Goal: Task Accomplishment & Management: Manage account settings

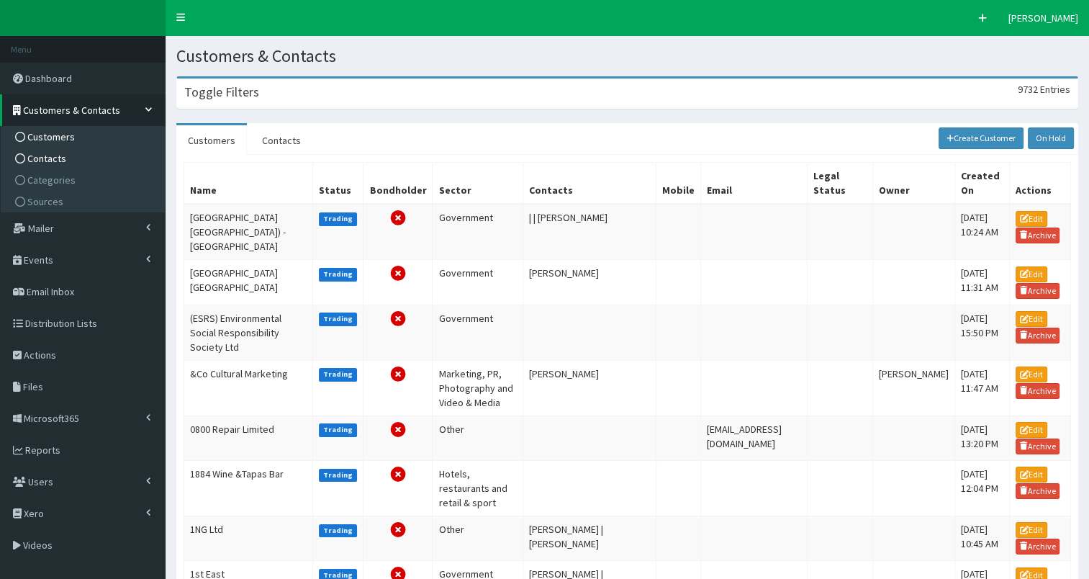
click at [80, 158] on link "Contacts" at bounding box center [84, 159] width 161 height 22
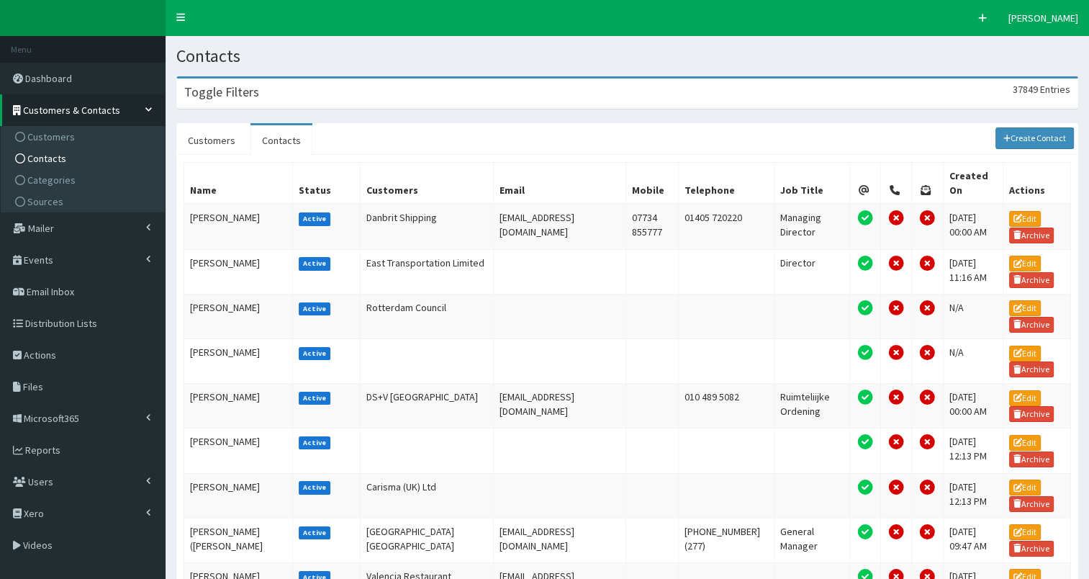
click at [361, 91] on div "Toggle Filters 37849 Entries" at bounding box center [627, 93] width 901 height 30
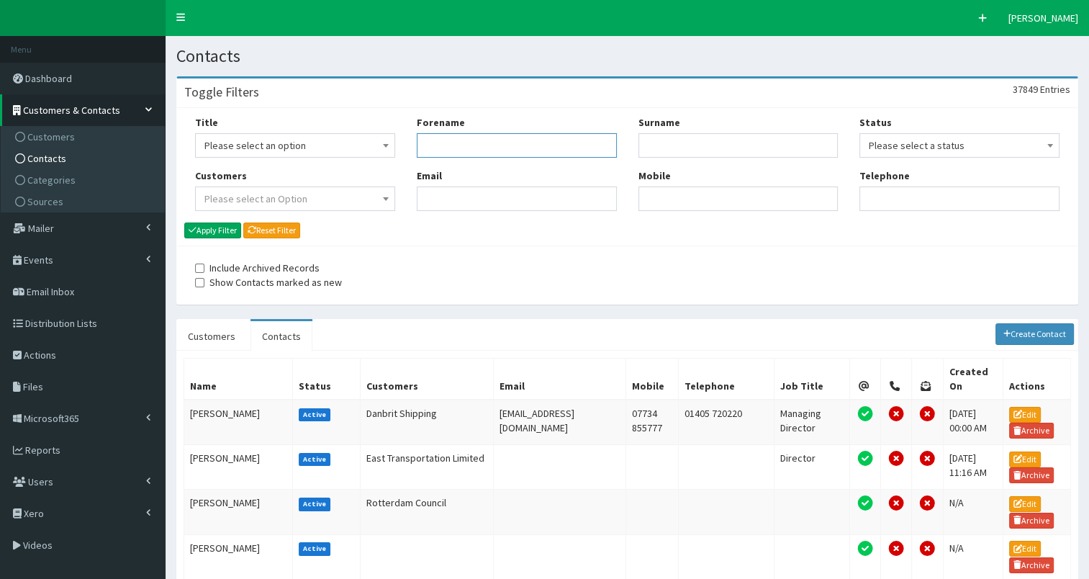
click at [499, 147] on input "Forename" at bounding box center [517, 145] width 200 height 24
type input "jason"
type input "stockwood"
click at [230, 225] on button "Apply Filter" at bounding box center [212, 230] width 57 height 16
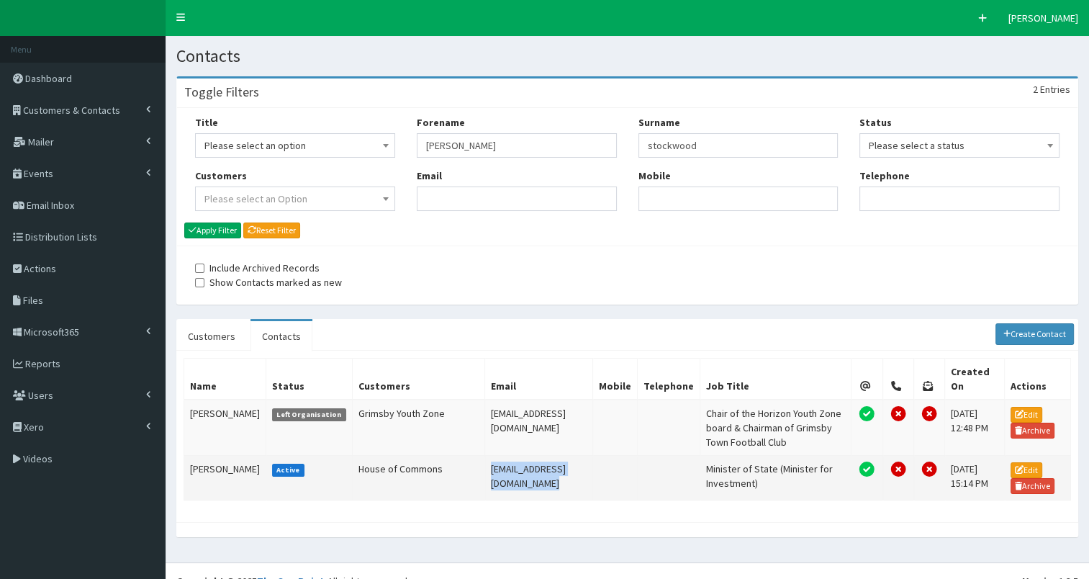
drag, startPoint x: 466, startPoint y: 481, endPoint x: 636, endPoint y: 484, distance: 169.9
click at [636, 484] on tr "Jason Stockwood Active House of Commons stockwood@businessandtrade.gov.uk Minis…" at bounding box center [627, 477] width 887 height 45
copy tr "stockwood@businessandtrade.gov.uk"
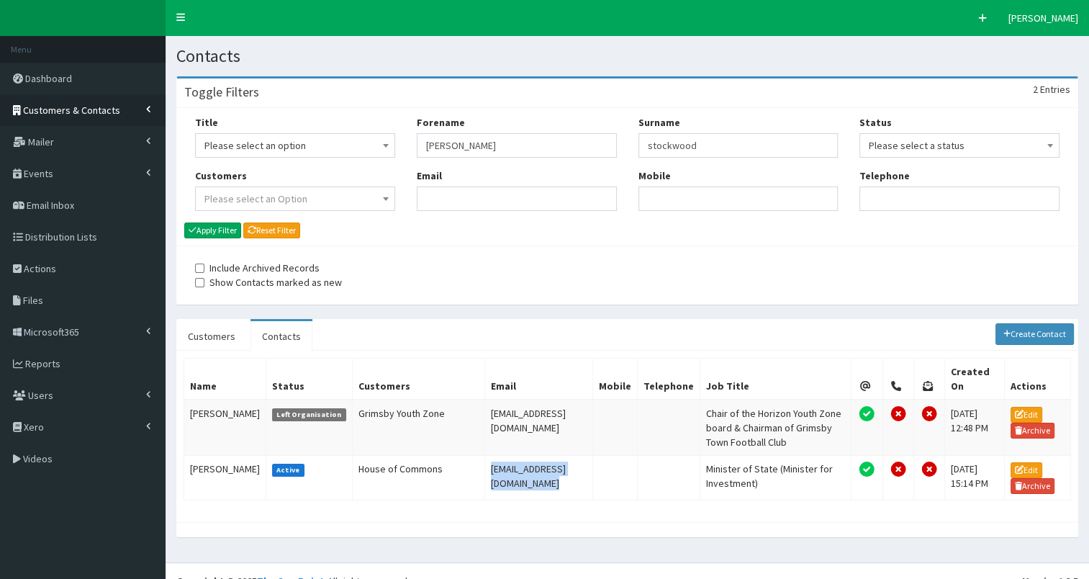
click at [92, 106] on span "Customers & Contacts" at bounding box center [71, 110] width 97 height 13
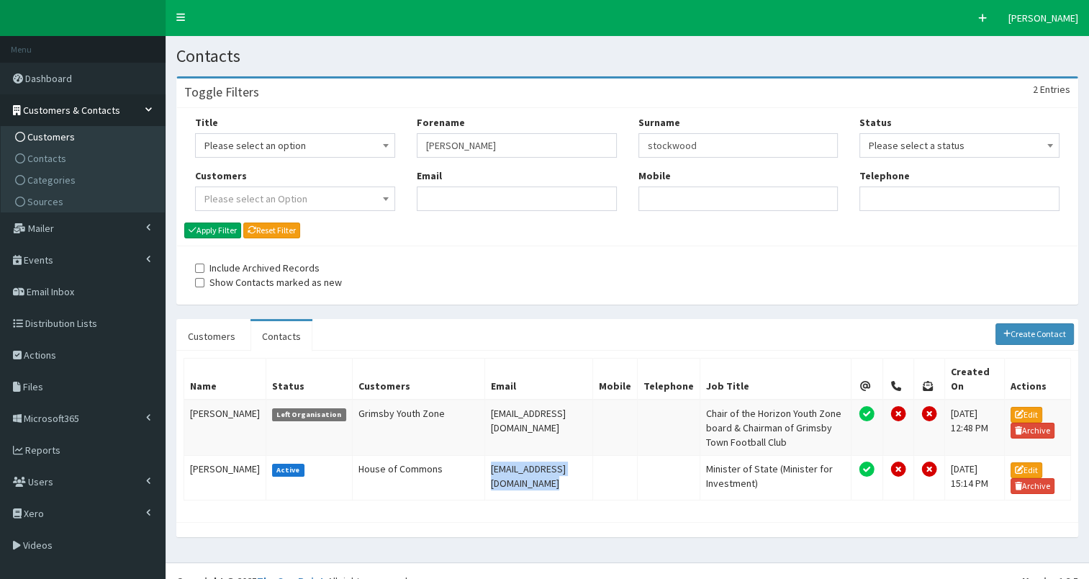
click at [84, 135] on link "Customers" at bounding box center [84, 137] width 161 height 22
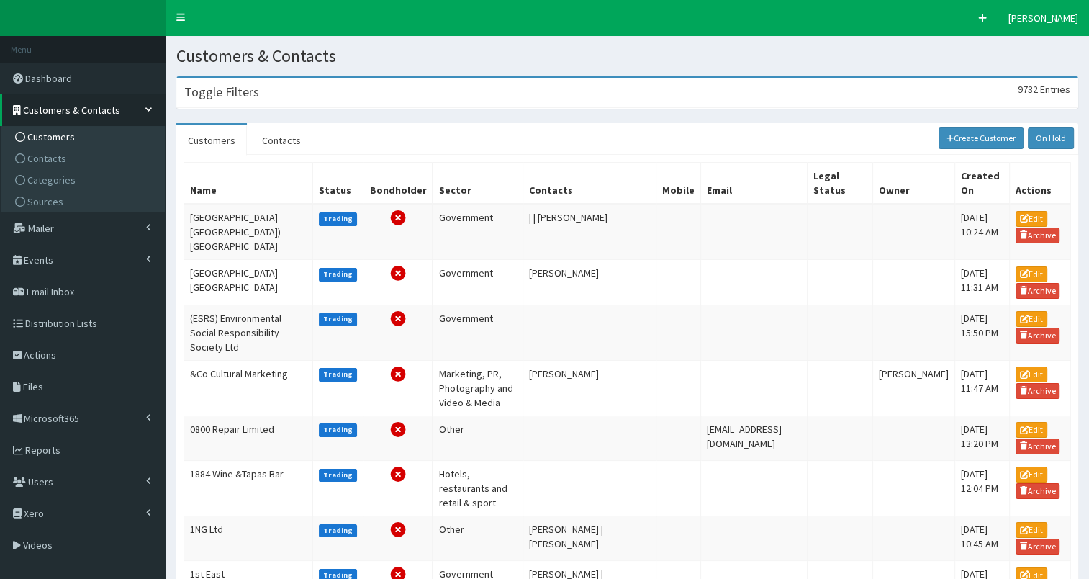
click at [270, 92] on div "Toggle Filters 9732 Entries" at bounding box center [627, 93] width 901 height 30
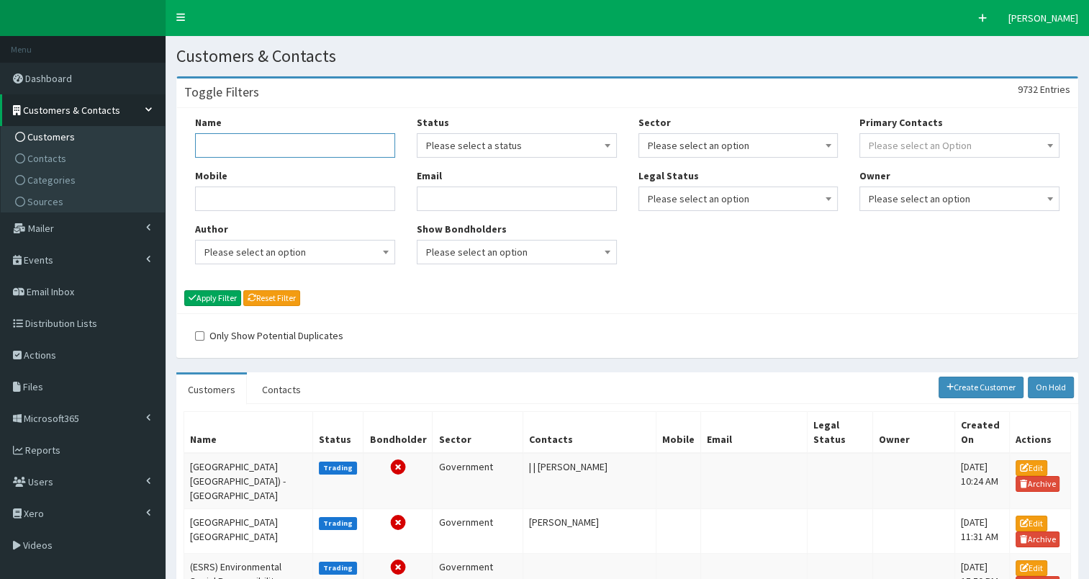
click at [230, 145] on input "Name" at bounding box center [295, 145] width 200 height 24
type input "hull city council"
click at [205, 295] on button "Apply Filter" at bounding box center [212, 298] width 57 height 16
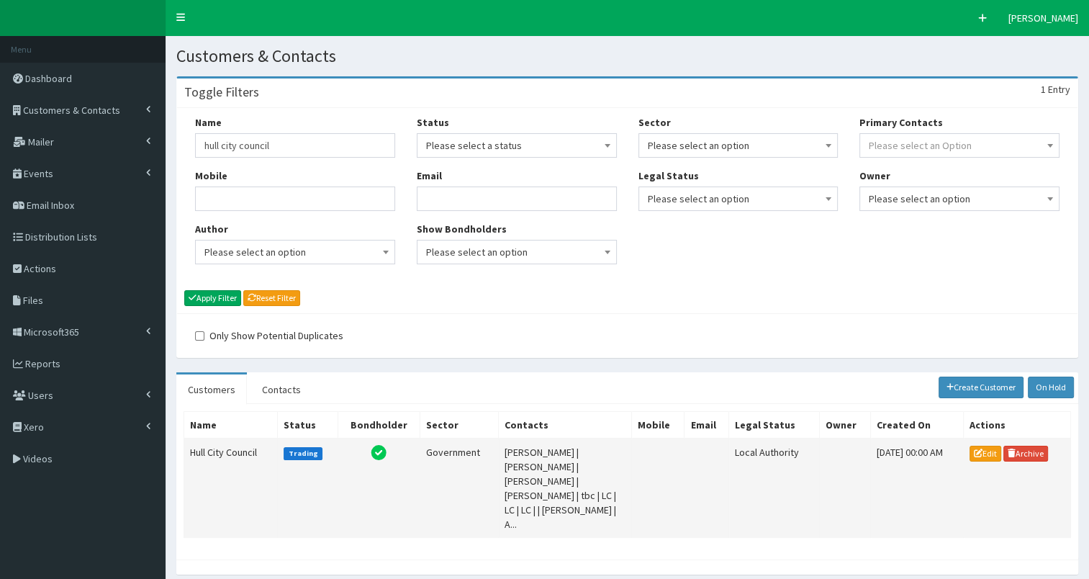
click at [202, 448] on td "Hull City Council" at bounding box center [231, 487] width 94 height 99
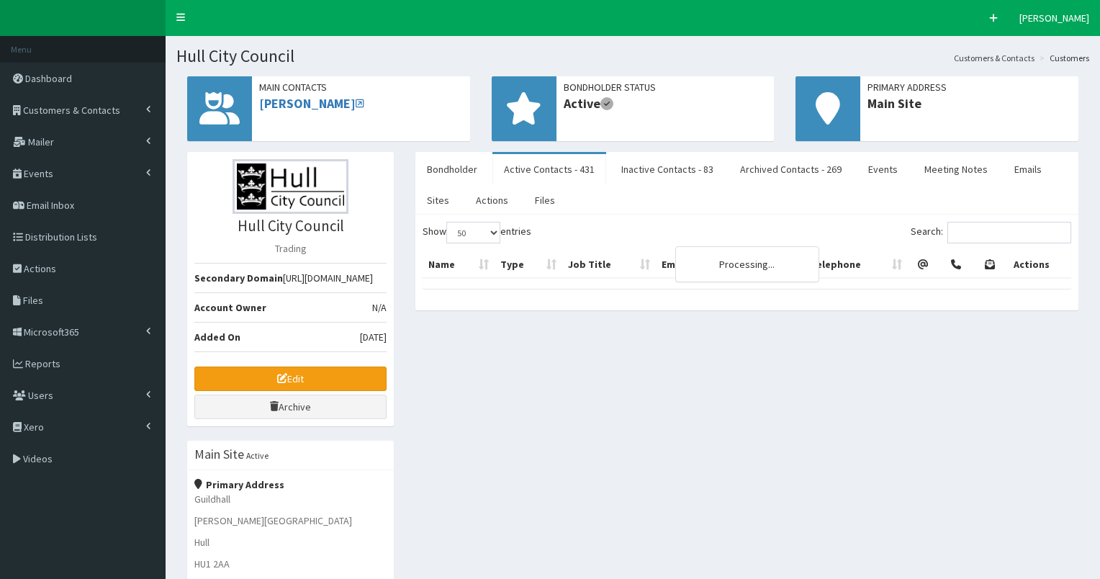
select select "50"
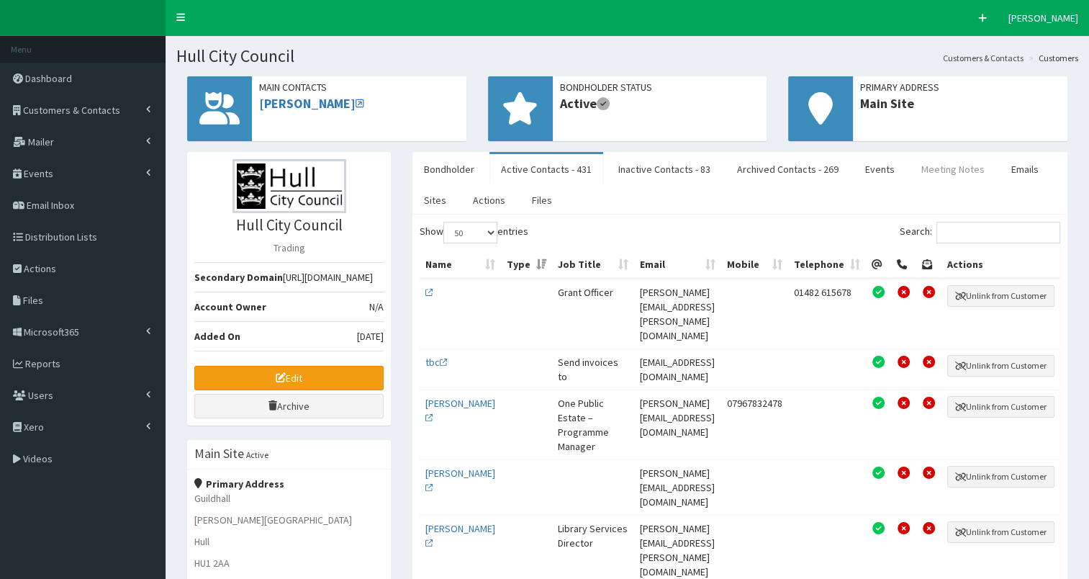
click at [935, 170] on link "Meeting Notes" at bounding box center [953, 169] width 86 height 30
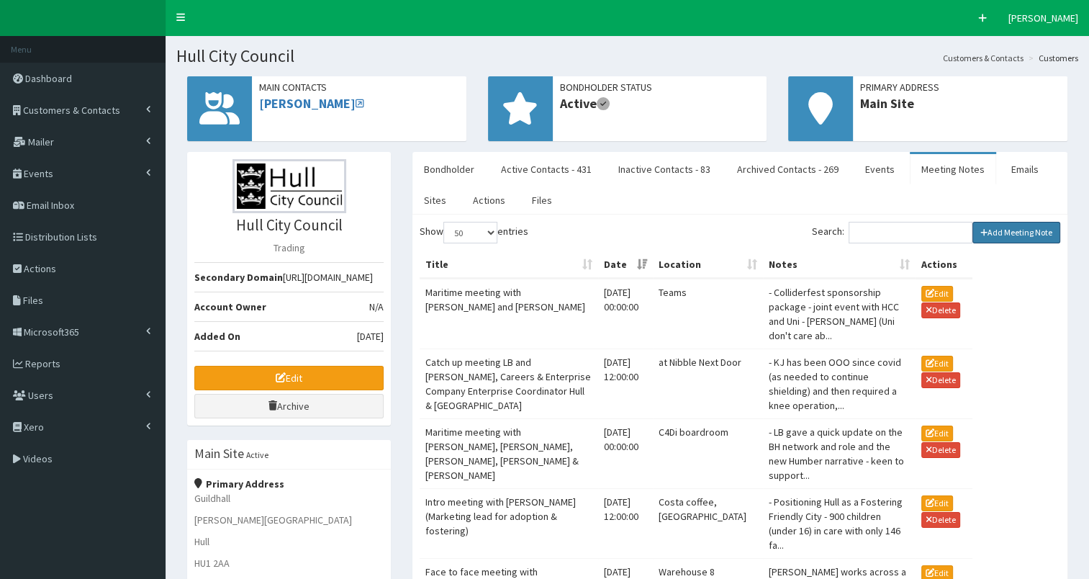
click at [998, 232] on link "Add Meeting Note" at bounding box center [1017, 233] width 89 height 22
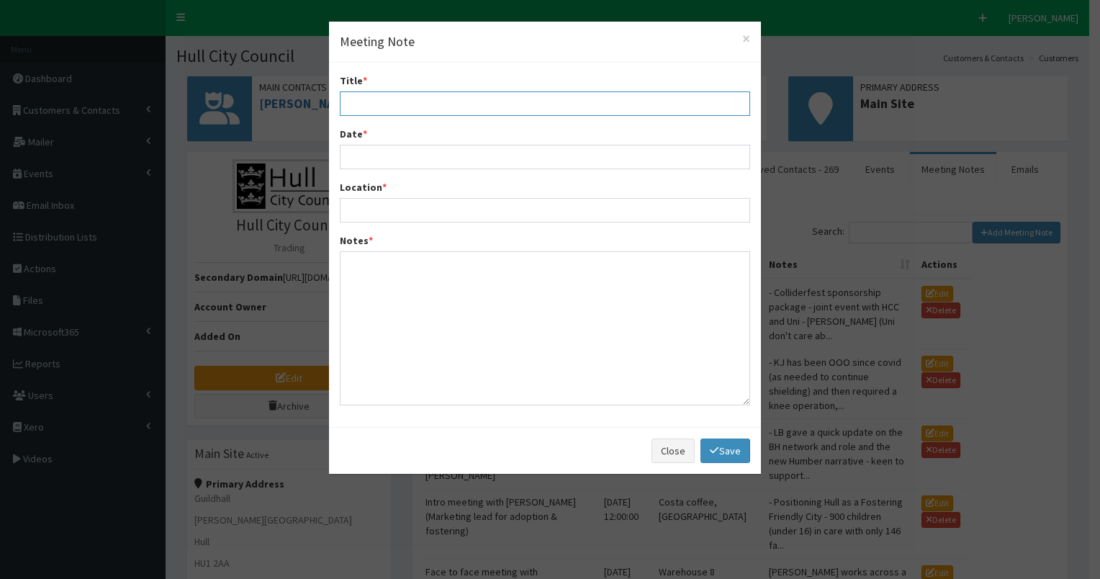
click at [406, 107] on input "Title *" at bounding box center [545, 103] width 410 height 24
type input "Catch up meetign with [PERSON_NAME] & [PERSON_NAME] (as she has a new role)"
click at [380, 284] on textarea "Notes *" at bounding box center [545, 328] width 410 height 154
paste textarea "Please see [PERSON_NAME]’s email below regarding the best people who can promot…"
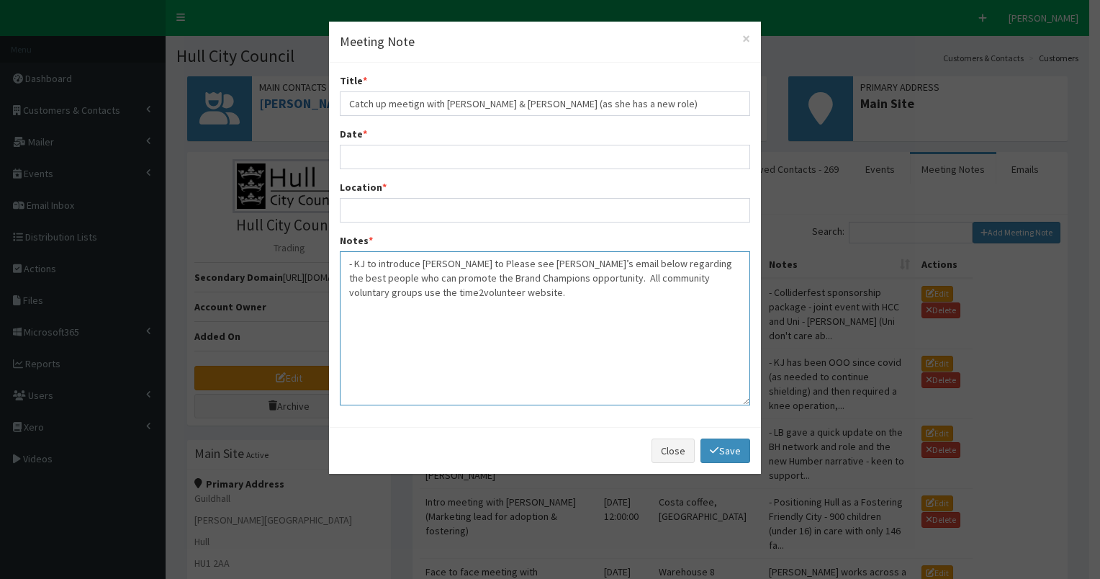
click at [448, 262] on textarea "- KJ to introduce [PERSON_NAME] to Please see [PERSON_NAME]’s email below regar…" at bounding box center [545, 328] width 410 height 154
click at [710, 263] on textarea "- KJ to introduce [PERSON_NAME] to [PERSON_NAME] regarding the best people who …" at bounding box center [545, 328] width 410 height 154
type textarea "- KJ to introduce [PERSON_NAME] to [PERSON_NAME] regarding the best people who …"
click at [411, 104] on input "Catch up meetign with [PERSON_NAME] & [PERSON_NAME] (as she has a new role)" at bounding box center [545, 103] width 410 height 24
click at [469, 102] on input "Catch up meeting with [PERSON_NAME] & [PERSON_NAME] (as she has a new role)" at bounding box center [545, 103] width 410 height 24
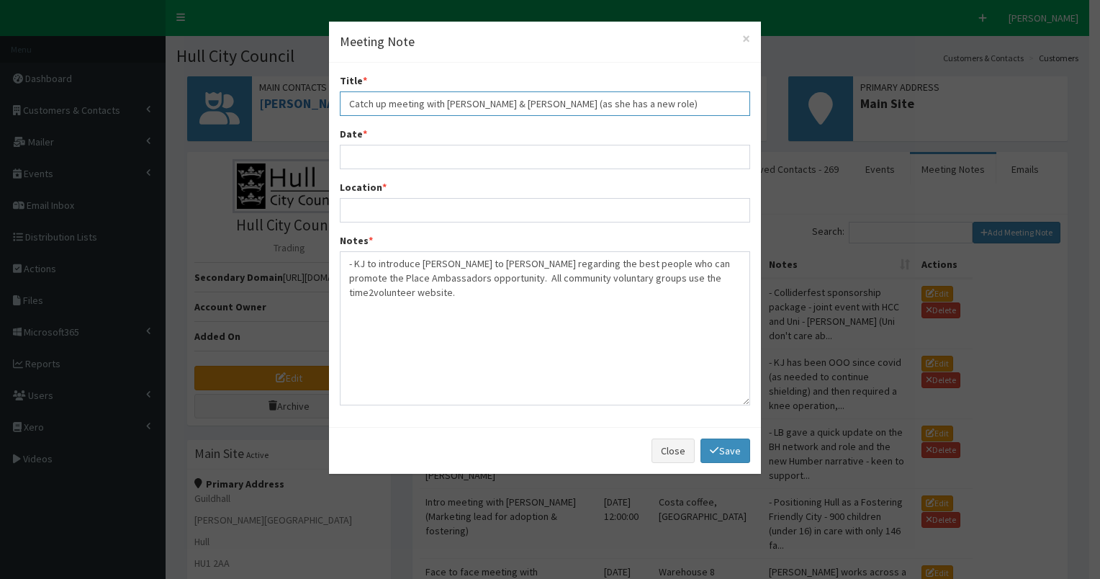
type input "Catch up meeting with [PERSON_NAME] & [PERSON_NAME] (as she has a new role)"
click at [396, 150] on input "Date *" at bounding box center [545, 157] width 410 height 24
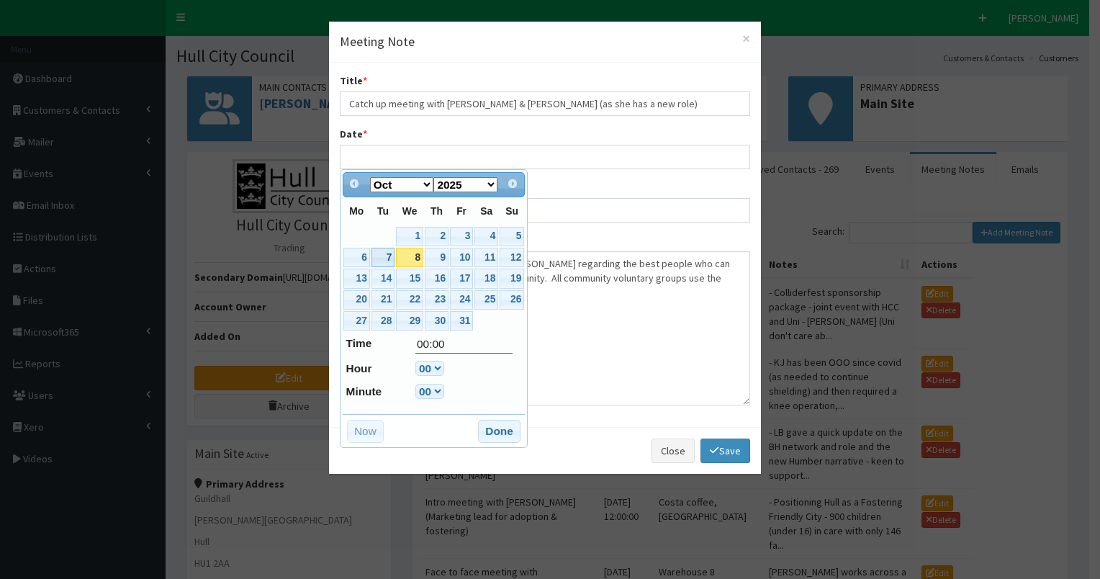
click at [382, 255] on link "7" at bounding box center [382, 257] width 23 height 19
type input "[DATE] 00:00"
click at [493, 428] on button "Done" at bounding box center [499, 431] width 42 height 23
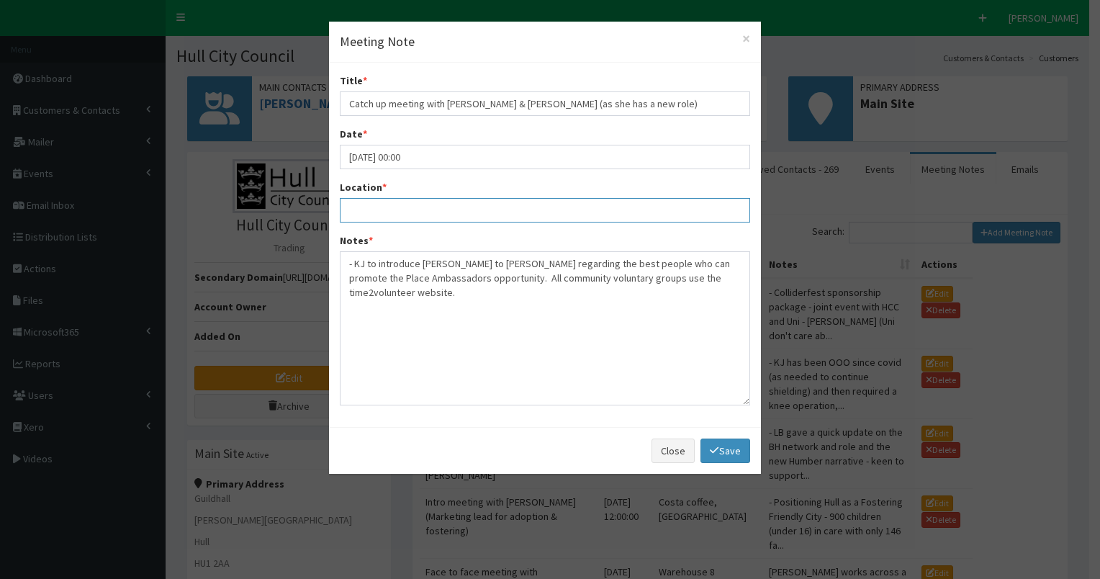
click at [397, 208] on input "Location *" at bounding box center [545, 210] width 410 height 24
type input "at Nibble"
click at [739, 279] on textarea "- KJ to introduce [PERSON_NAME] to [PERSON_NAME] regarding the best people who …" at bounding box center [545, 328] width 410 height 154
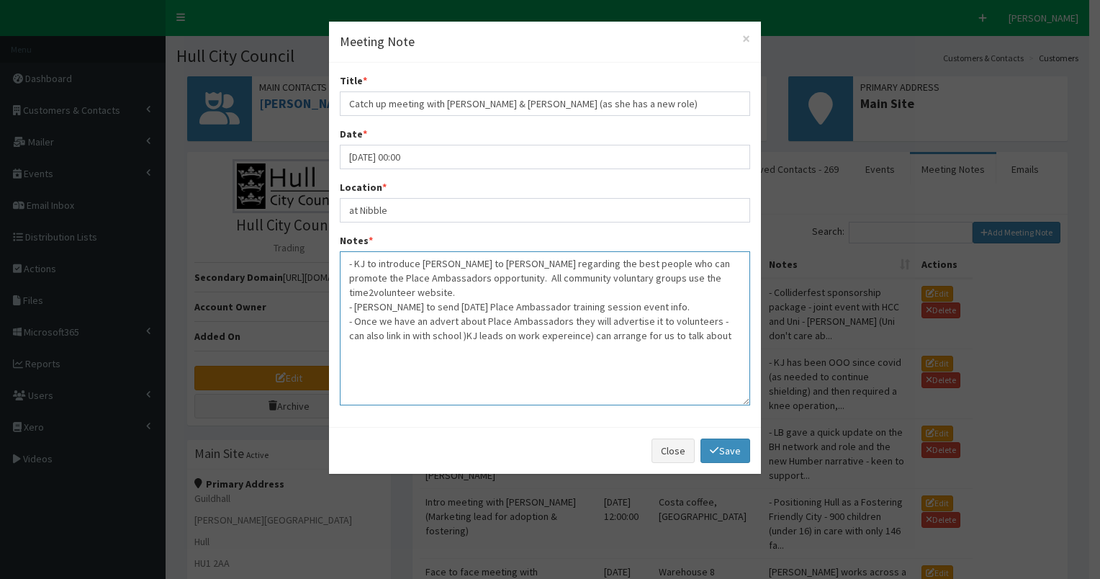
click at [446, 317] on textarea "- KJ to introduce [PERSON_NAME] to [PERSON_NAME] regarding the best people who …" at bounding box center [545, 328] width 410 height 154
click at [538, 319] on textarea "- KJ to introduce [PERSON_NAME] to [PERSON_NAME] regarding the best people who …" at bounding box center [545, 328] width 410 height 154
click at [547, 322] on textarea "- KJ to introduce [PERSON_NAME] to [PERSON_NAME] regarding the best people who …" at bounding box center [545, 328] width 410 height 154
click at [705, 319] on textarea "- KJ to introduce [PERSON_NAME] to [PERSON_NAME] regarding the best people who …" at bounding box center [545, 328] width 410 height 154
type textarea "- KJ to introduce [PERSON_NAME] to [PERSON_NAME] regarding the best people who …"
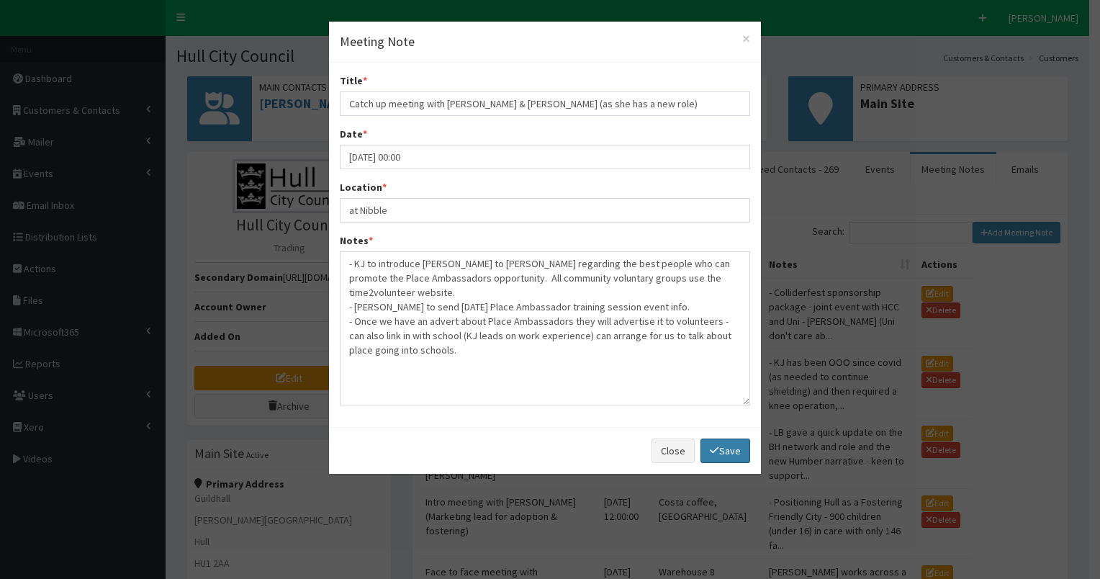
click at [726, 446] on link "Save" at bounding box center [724, 450] width 49 height 24
